Goal: Information Seeking & Learning: Learn about a topic

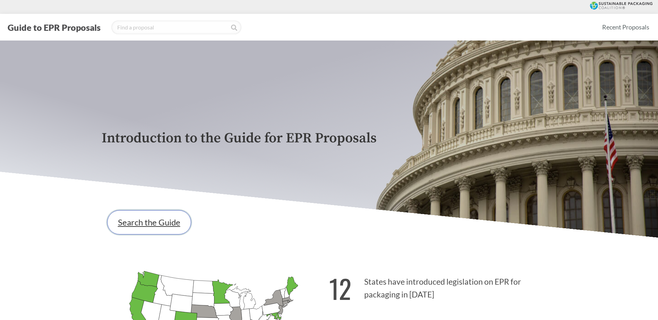
click at [149, 232] on link "Search the Guide" at bounding box center [149, 222] width 84 height 24
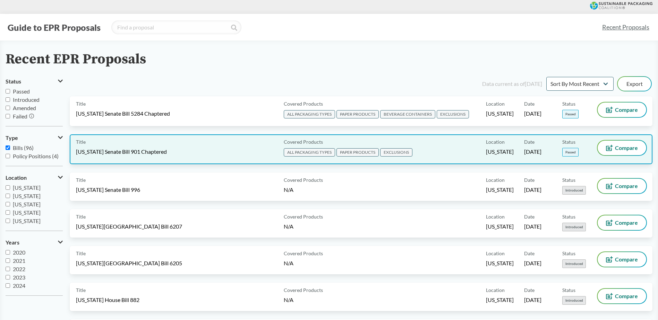
click at [144, 150] on span "[US_STATE] Senate Bill 901 Chaptered" at bounding box center [121, 152] width 91 height 8
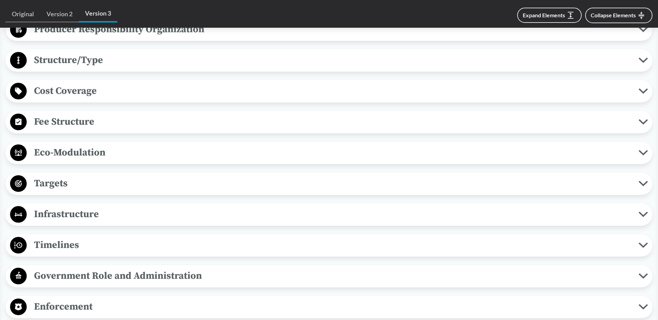
scroll to position [416, 0]
click at [67, 243] on span "Timelines" at bounding box center [333, 245] width 612 height 16
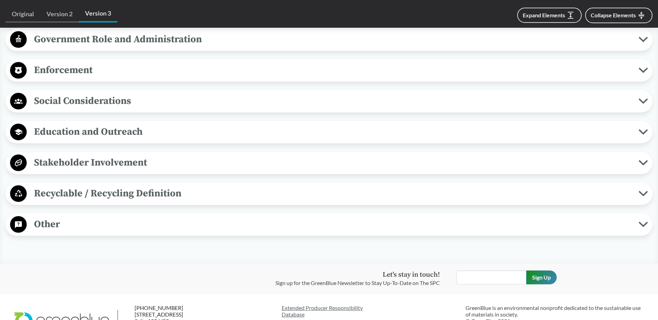
scroll to position [763, 0]
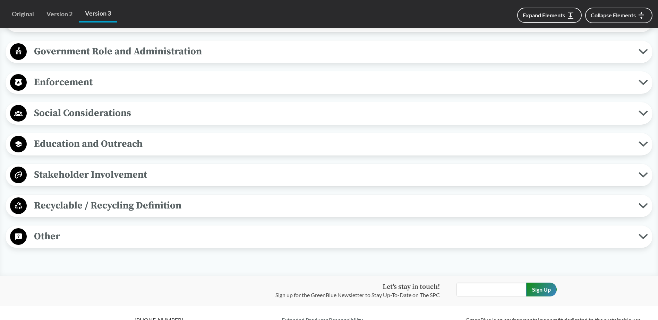
click at [21, 207] on icon at bounding box center [18, 206] width 17 height 17
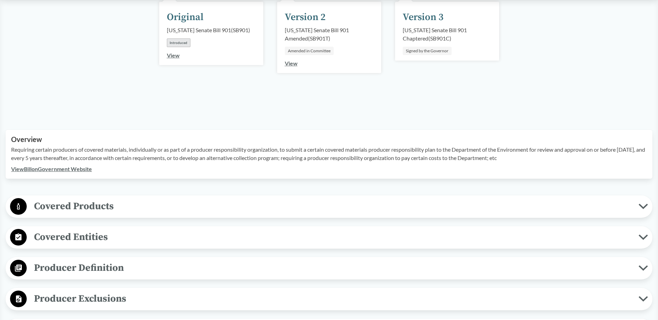
scroll to position [173, 0]
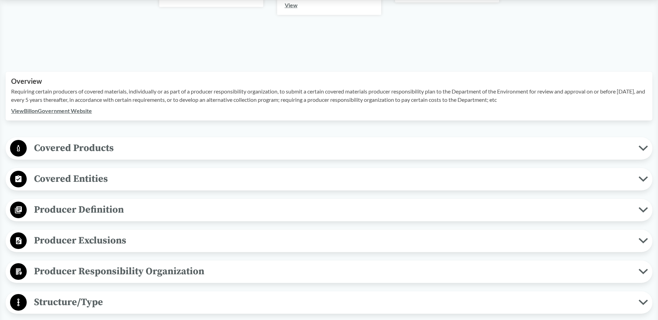
click at [61, 111] on link "View Bill on Government Website" at bounding box center [51, 110] width 81 height 7
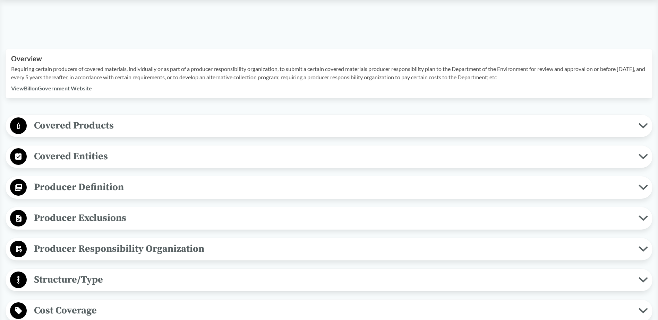
scroll to position [208, 0]
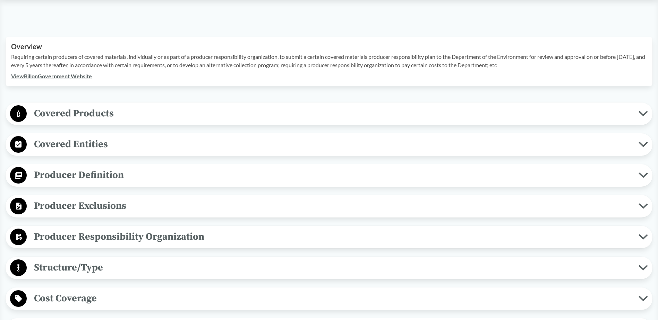
click at [98, 118] on span "Covered Products" at bounding box center [333, 114] width 612 height 16
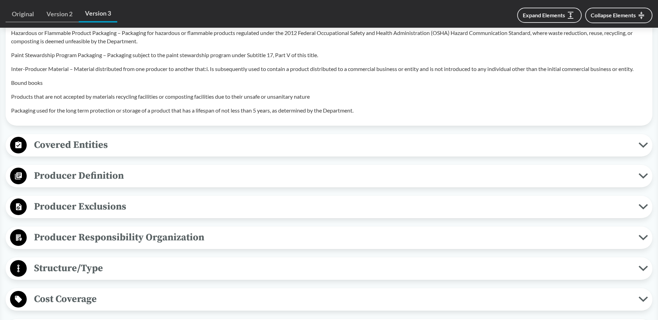
scroll to position [659, 0]
click at [89, 137] on span "Covered Entities" at bounding box center [333, 145] width 612 height 16
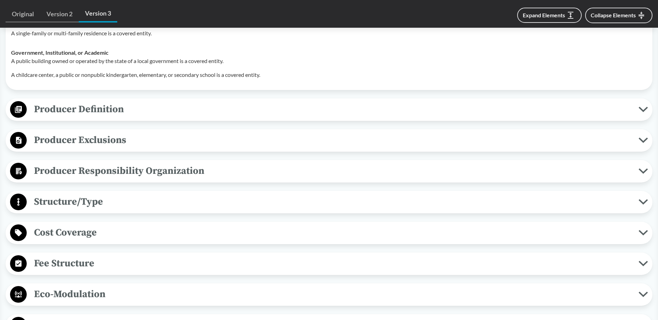
scroll to position [763, 0]
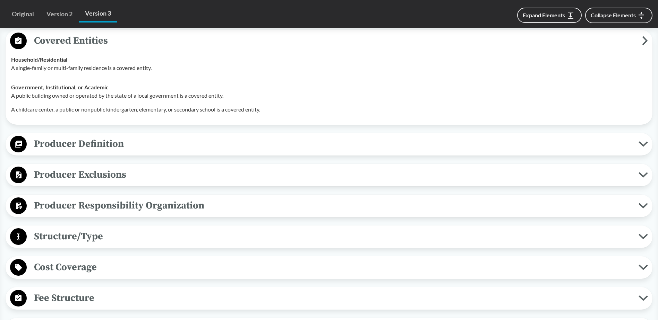
click at [205, 141] on span "Producer Definition" at bounding box center [333, 144] width 612 height 16
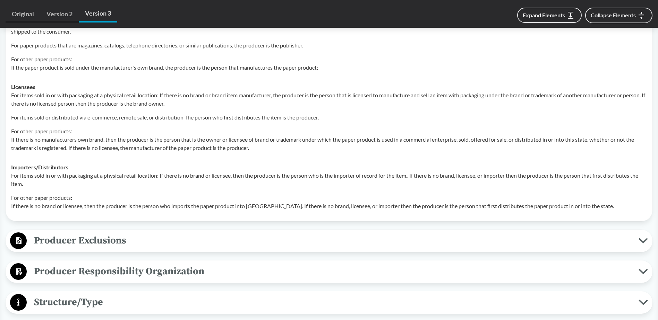
scroll to position [971, 0]
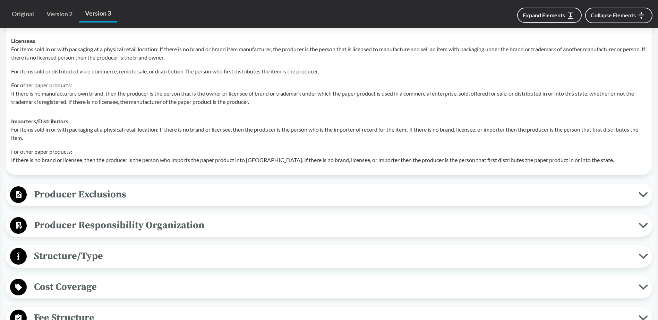
click at [159, 226] on button "Producer Responsibility Organization" at bounding box center [329, 226] width 642 height 18
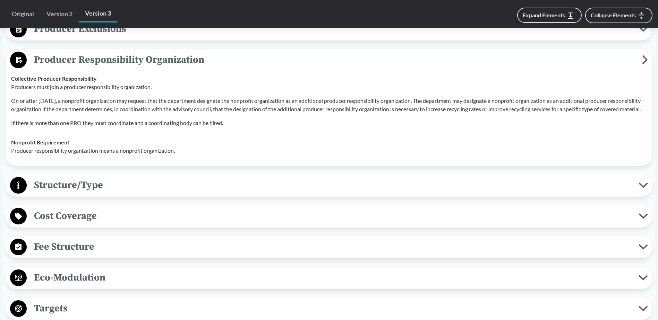
scroll to position [1179, 0]
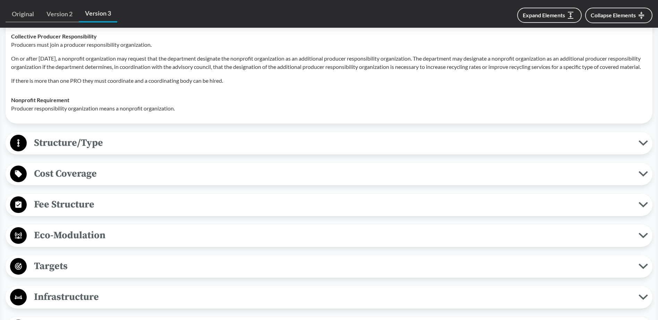
click at [85, 147] on span "Structure/Type" at bounding box center [333, 143] width 612 height 16
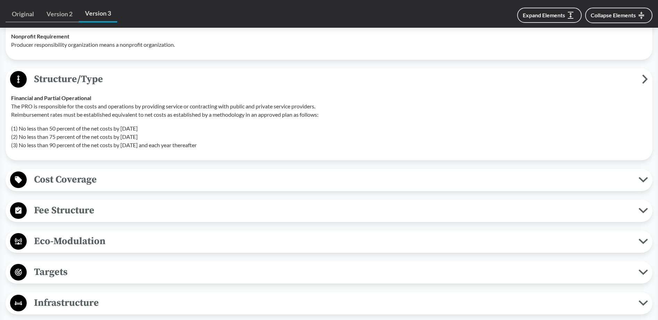
scroll to position [1248, 0]
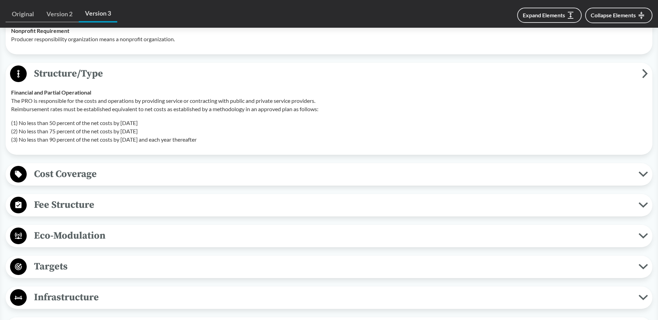
click at [91, 176] on span "Cost Coverage" at bounding box center [333, 174] width 612 height 16
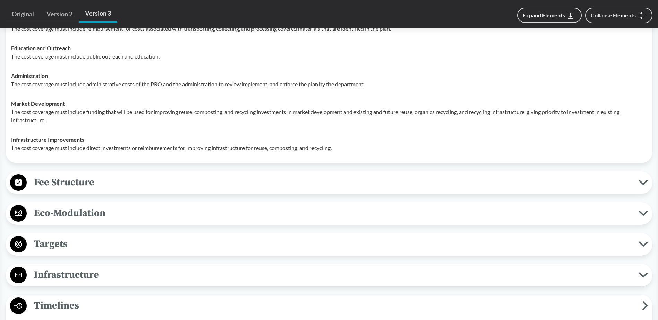
scroll to position [1422, 0]
click at [92, 183] on span "Fee Structure" at bounding box center [333, 182] width 612 height 16
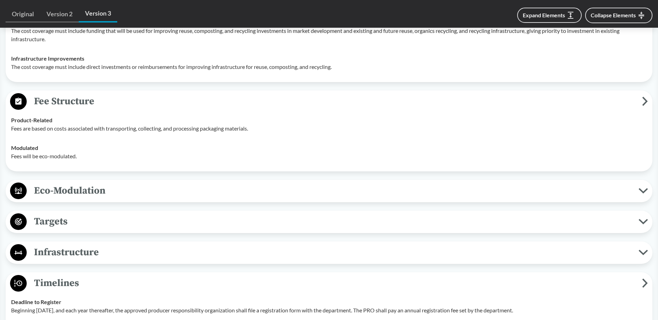
scroll to position [1526, 0]
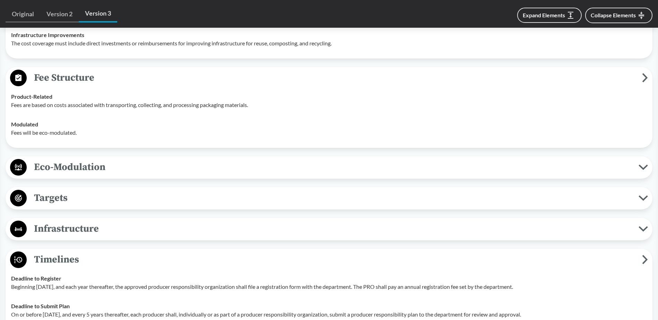
click at [117, 171] on span "Eco-Modulation" at bounding box center [333, 168] width 612 height 16
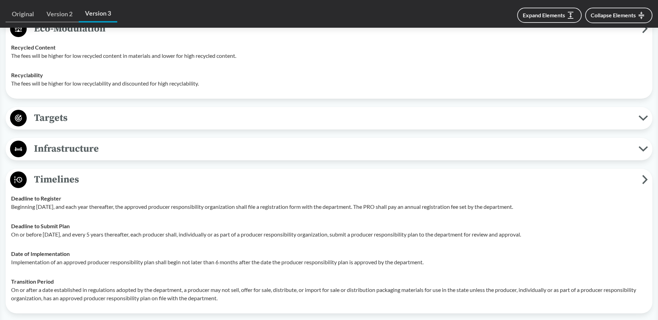
scroll to position [1630, 0]
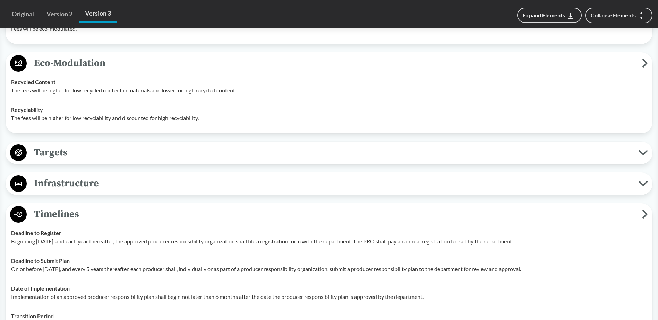
click at [61, 155] on span "Targets" at bounding box center [333, 153] width 612 height 16
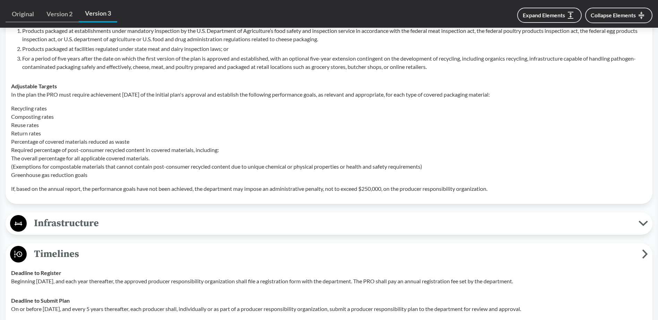
scroll to position [1803, 0]
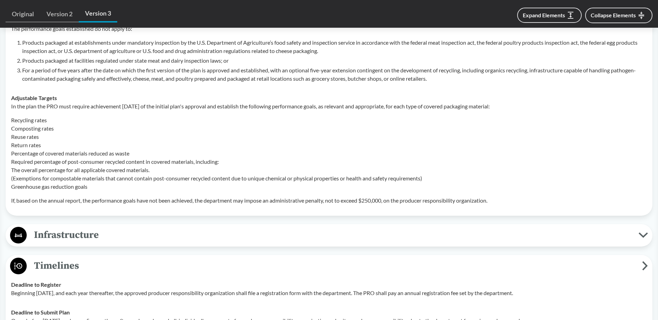
click at [163, 238] on span "Infrastructure" at bounding box center [333, 235] width 612 height 16
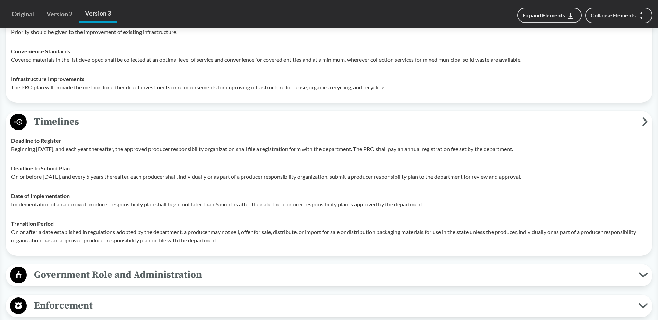
scroll to position [2046, 0]
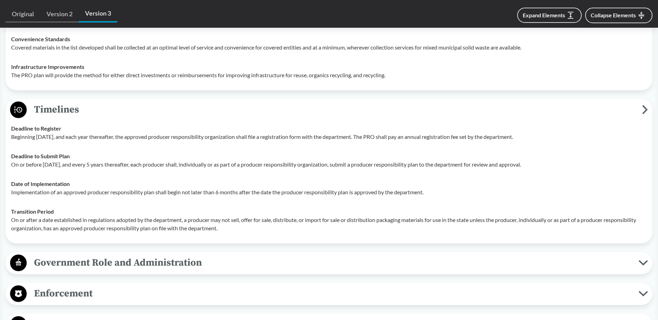
click at [506, 265] on span "Government Role and Administration" at bounding box center [333, 263] width 612 height 16
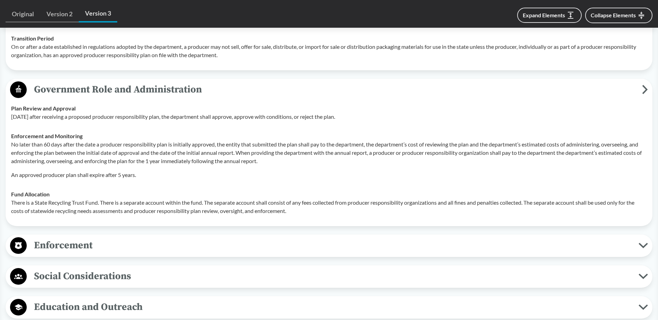
scroll to position [2254, 0]
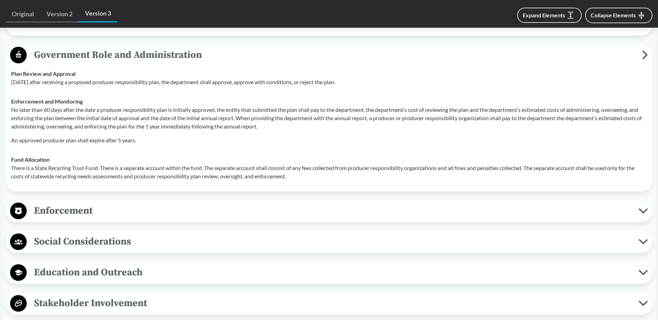
click at [109, 270] on span "Education and Outreach" at bounding box center [333, 273] width 612 height 16
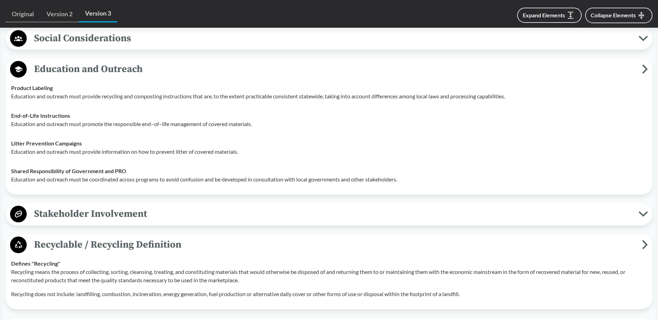
scroll to position [2462, 0]
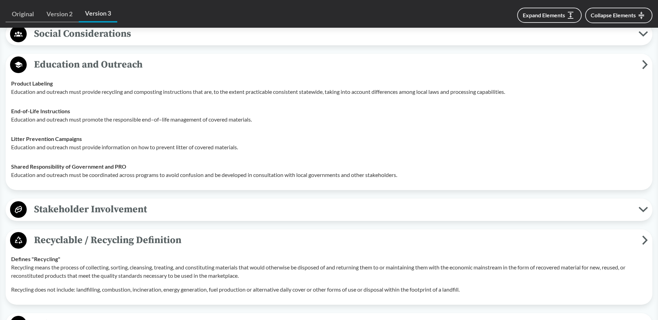
click at [145, 213] on span "Stakeholder Involvement" at bounding box center [333, 210] width 612 height 16
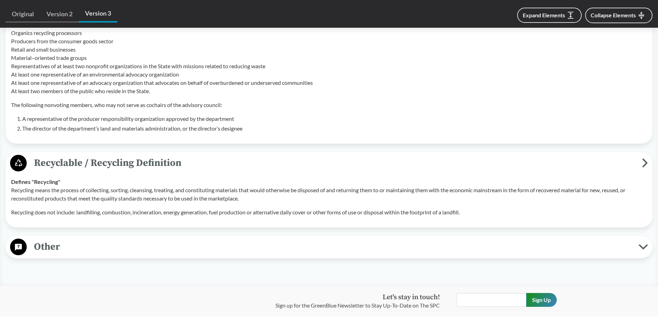
scroll to position [2739, 0]
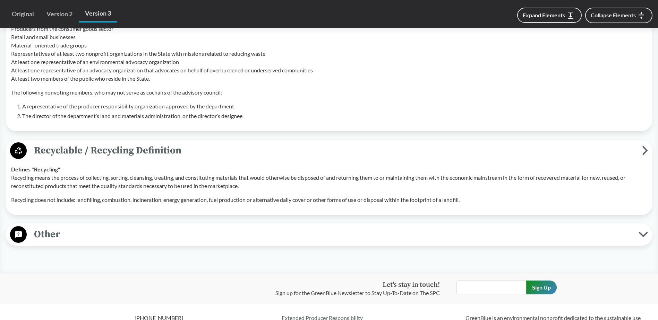
click at [137, 230] on span "Other" at bounding box center [333, 235] width 612 height 16
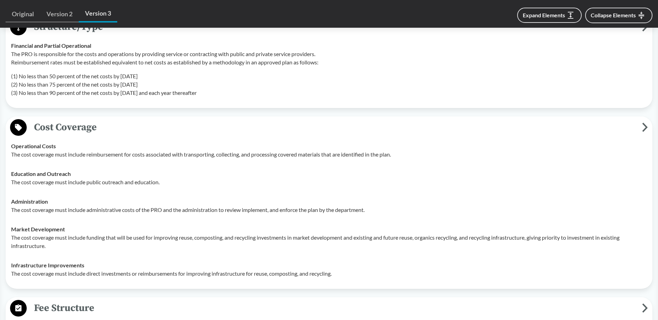
scroll to position [1214, 0]
